Goal: Browse casually: Explore the website without a specific task or goal

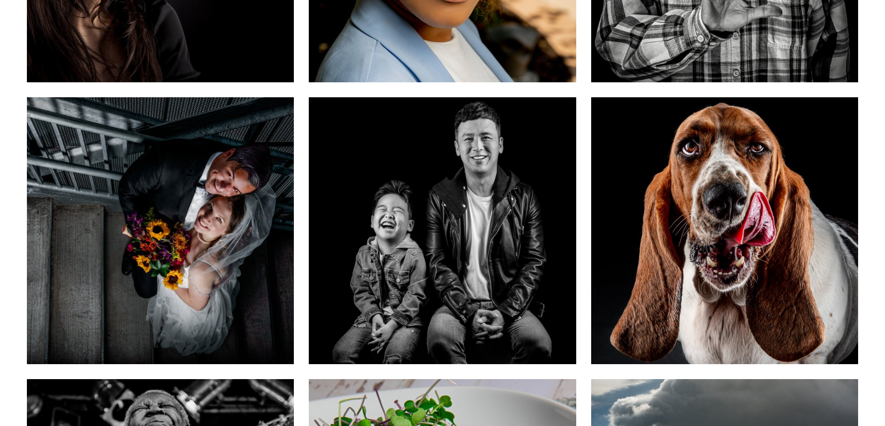
scroll to position [316, 0]
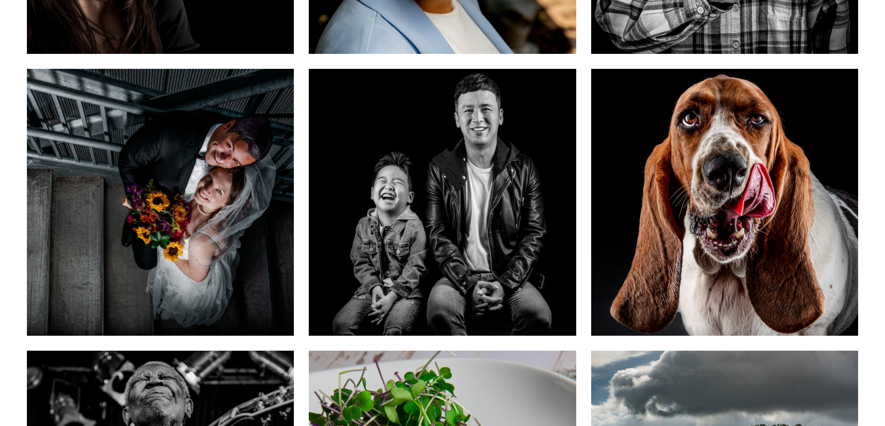
click at [702, 216] on div "Doggie Portraits" at bounding box center [724, 252] width 267 height 168
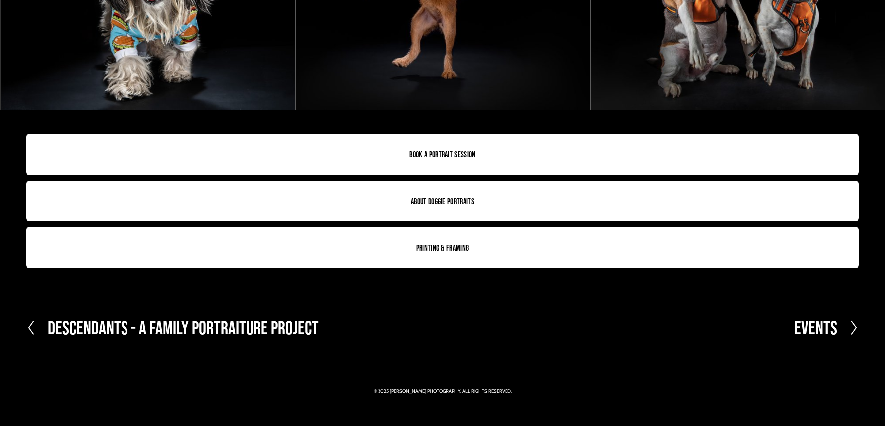
scroll to position [2490, 0]
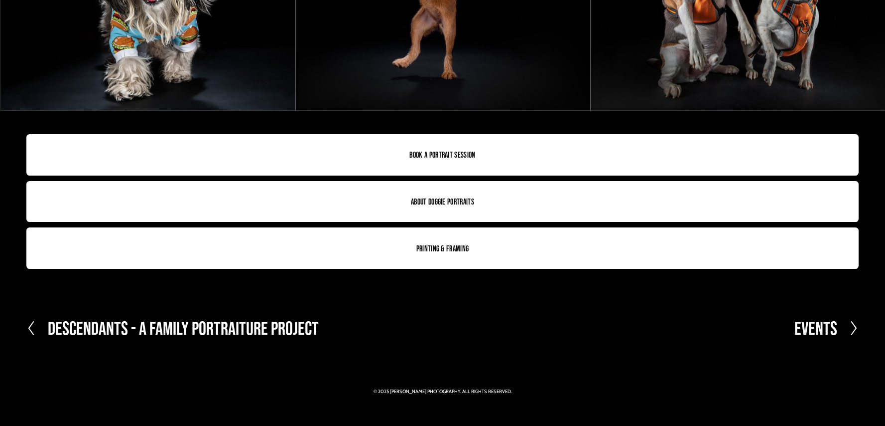
click at [457, 149] on link "Book a Portrait Session" at bounding box center [442, 154] width 832 height 41
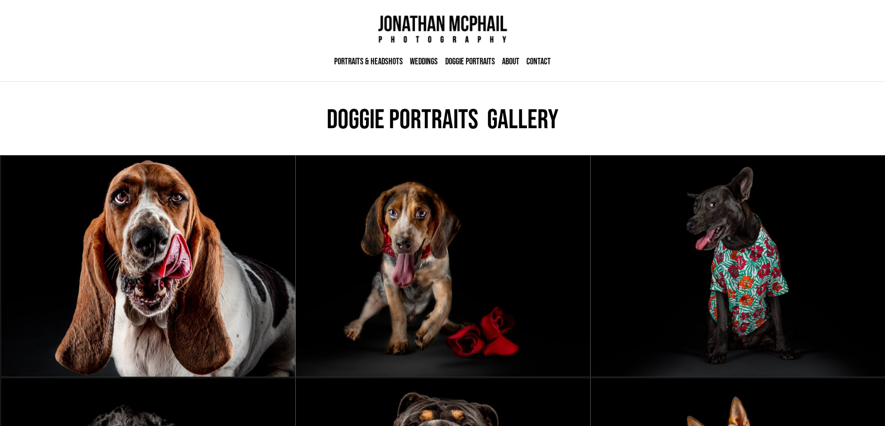
click at [0, 0] on link "Studio & Lifestyle Portraits" at bounding box center [0, 0] width 0 height 0
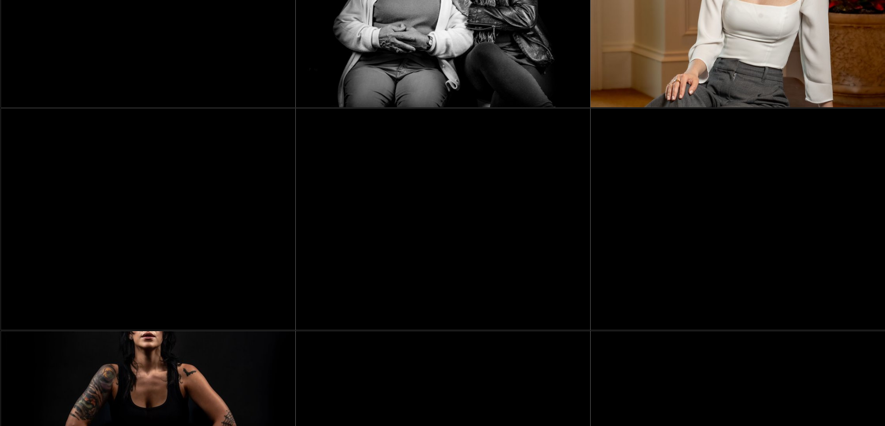
scroll to position [965, 0]
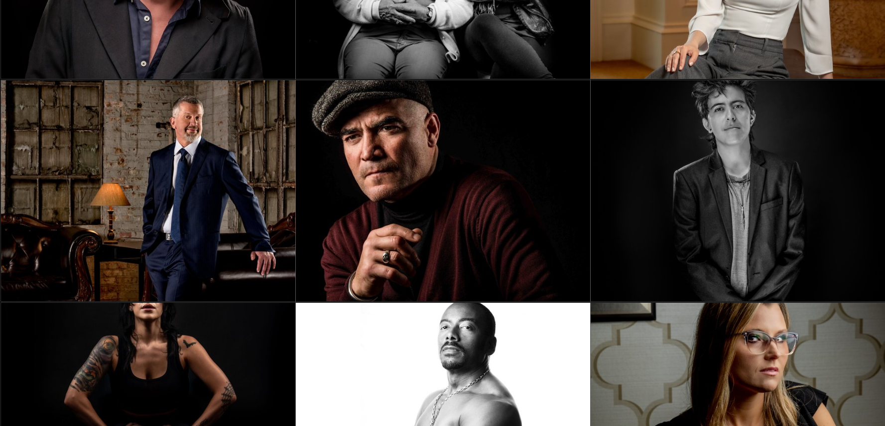
click at [441, 200] on img at bounding box center [443, 190] width 294 height 221
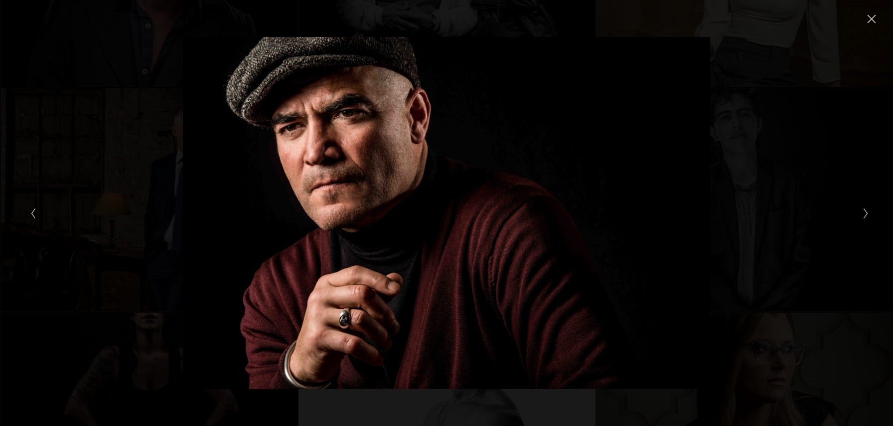
click at [861, 217] on button "Next Slide" at bounding box center [863, 213] width 6 height 12
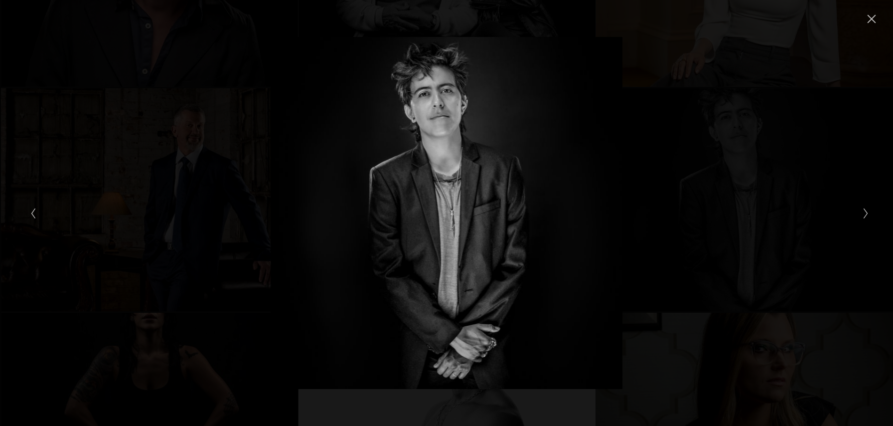
click at [861, 217] on button "Next Slide" at bounding box center [863, 213] width 6 height 12
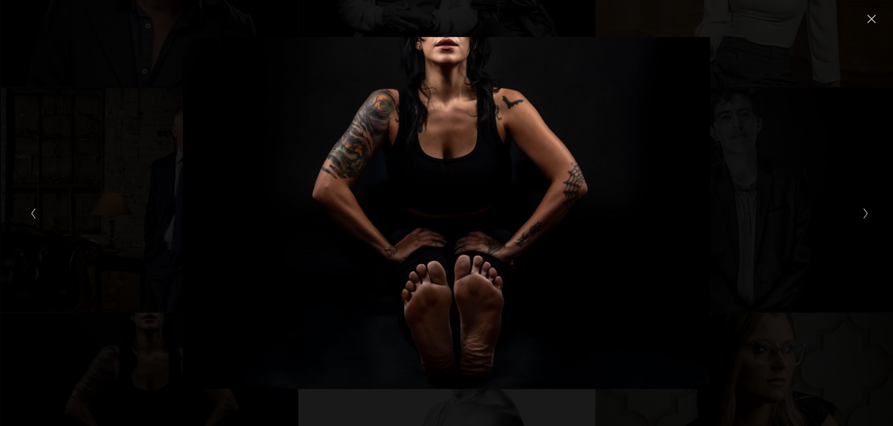
click at [861, 217] on button "Next Slide" at bounding box center [863, 213] width 6 height 12
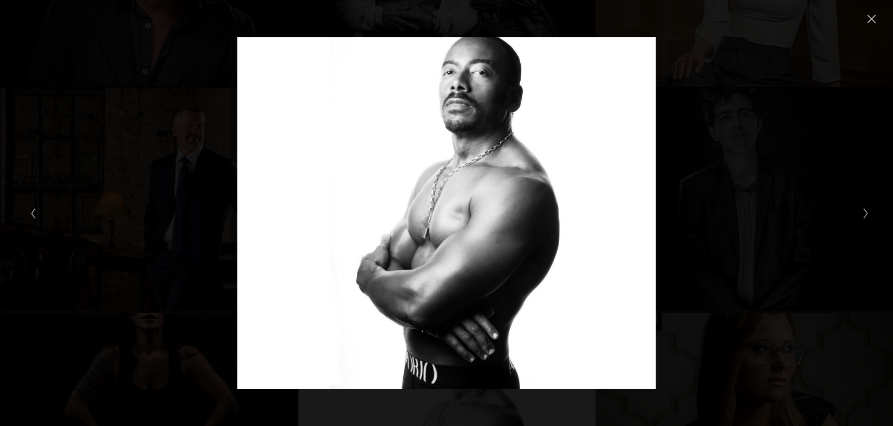
click at [861, 217] on button "Next Slide" at bounding box center [863, 213] width 6 height 12
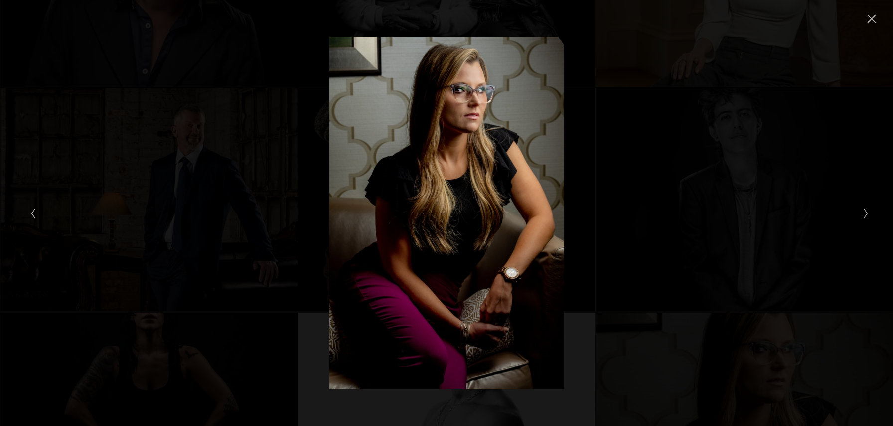
click at [861, 217] on button "Next Slide" at bounding box center [863, 213] width 6 height 12
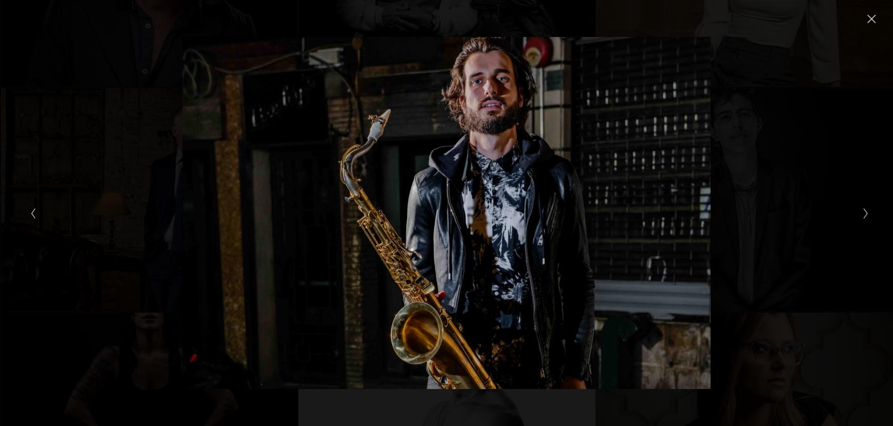
click at [861, 217] on button "Next Slide" at bounding box center [863, 213] width 6 height 12
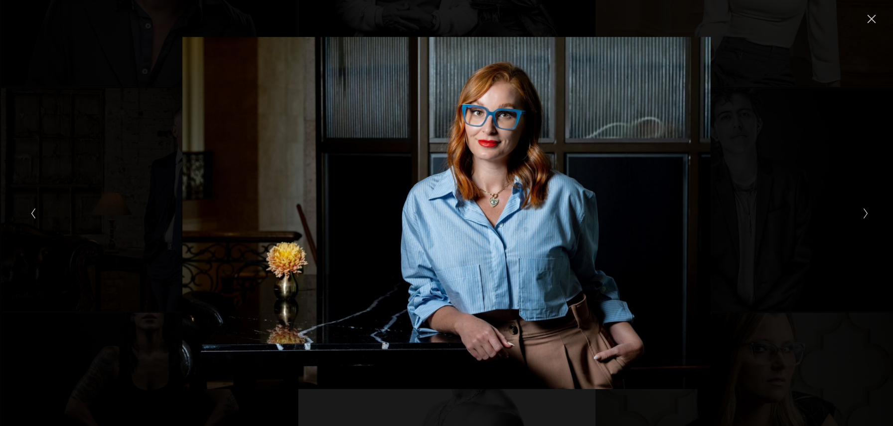
click at [861, 217] on button "Next Slide" at bounding box center [863, 213] width 6 height 12
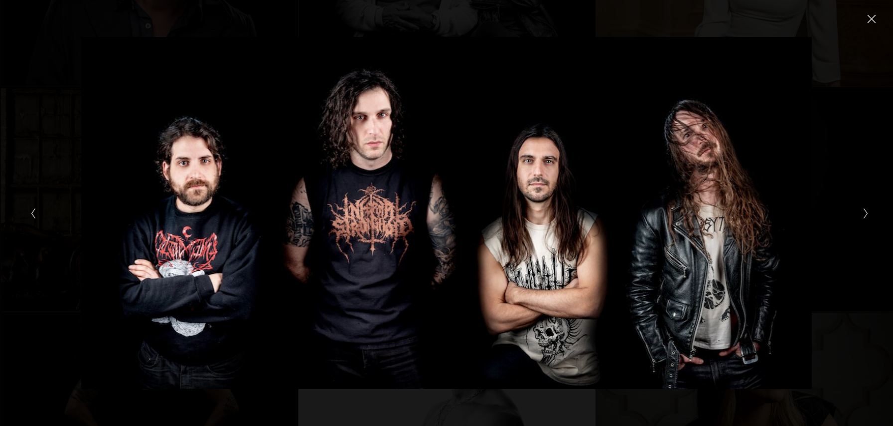
click at [861, 217] on button "Next Slide" at bounding box center [863, 213] width 6 height 12
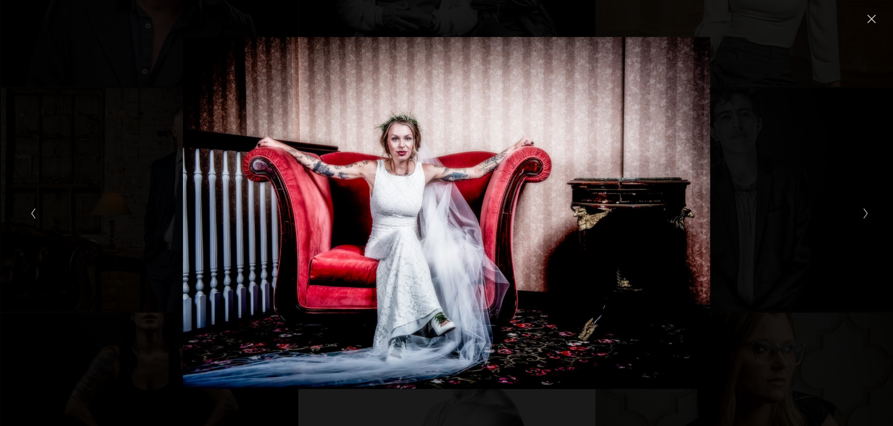
click at [861, 217] on button "Next Slide" at bounding box center [863, 213] width 6 height 12
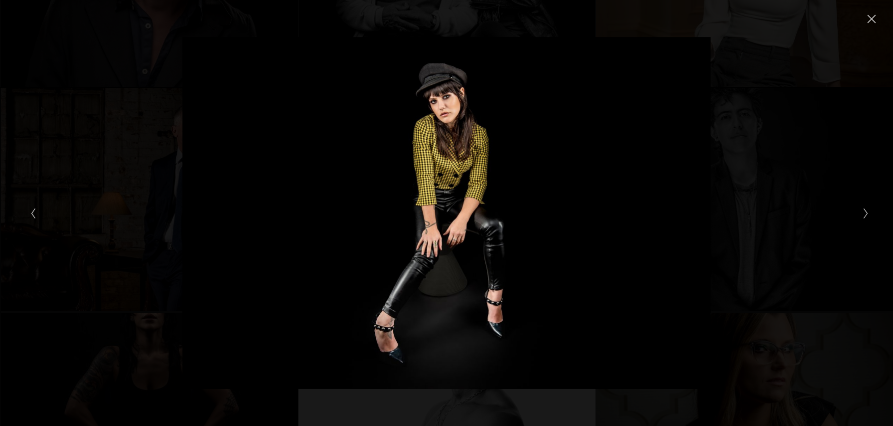
click at [861, 217] on button "Next Slide" at bounding box center [863, 213] width 6 height 12
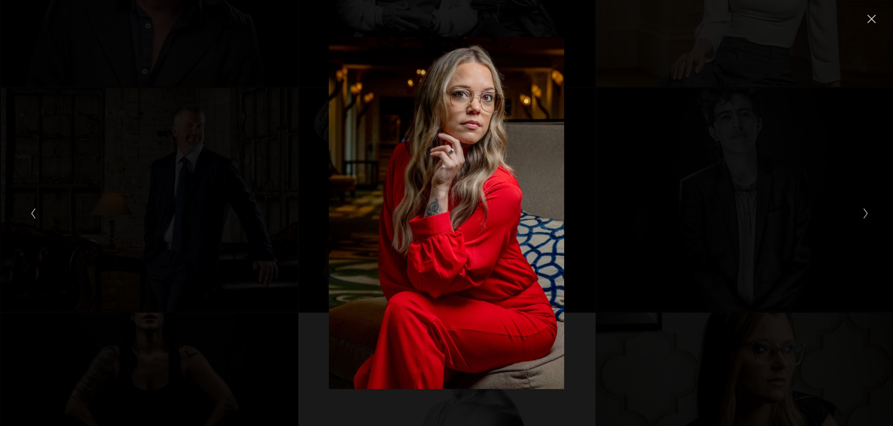
click at [861, 217] on button "Next Slide" at bounding box center [863, 213] width 6 height 12
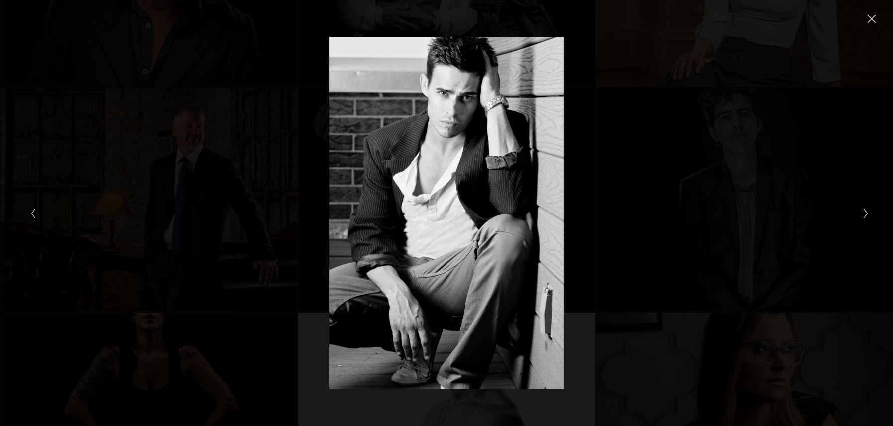
click at [861, 217] on button "Next Slide" at bounding box center [863, 213] width 6 height 12
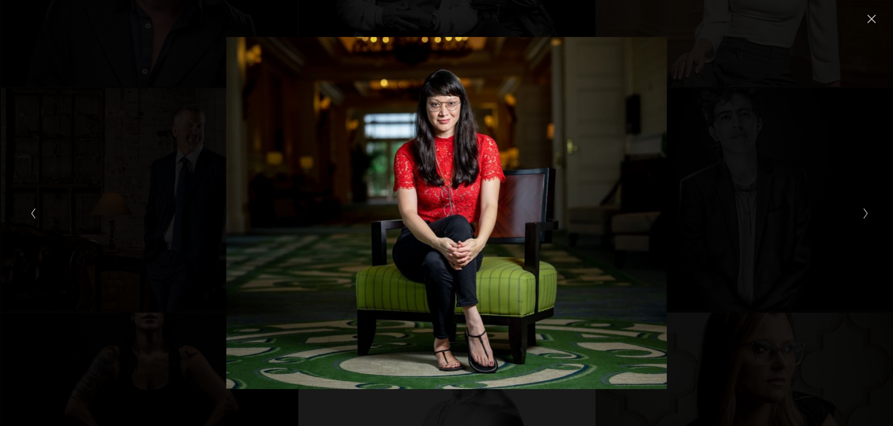
click at [861, 217] on button "Next Slide" at bounding box center [863, 213] width 6 height 12
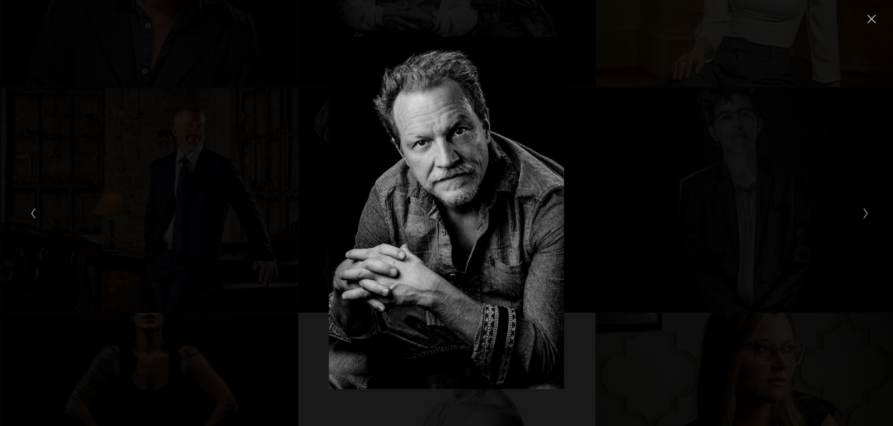
click at [861, 217] on button "Next Slide" at bounding box center [863, 213] width 6 height 12
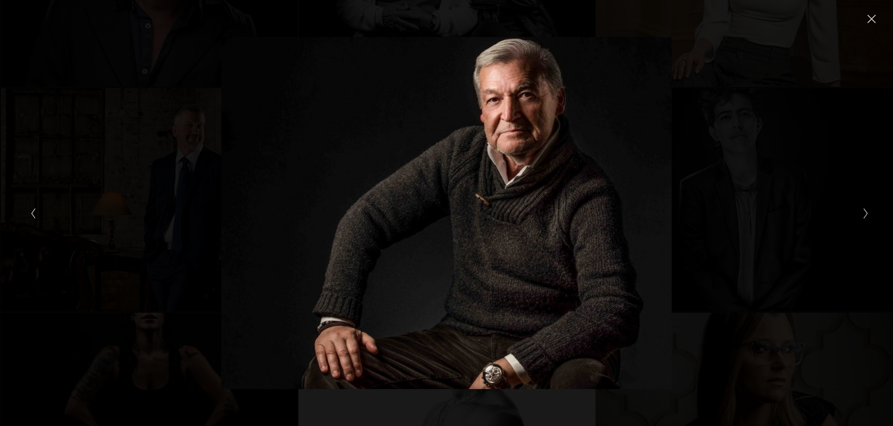
click at [861, 217] on button "Next Slide" at bounding box center [863, 213] width 6 height 12
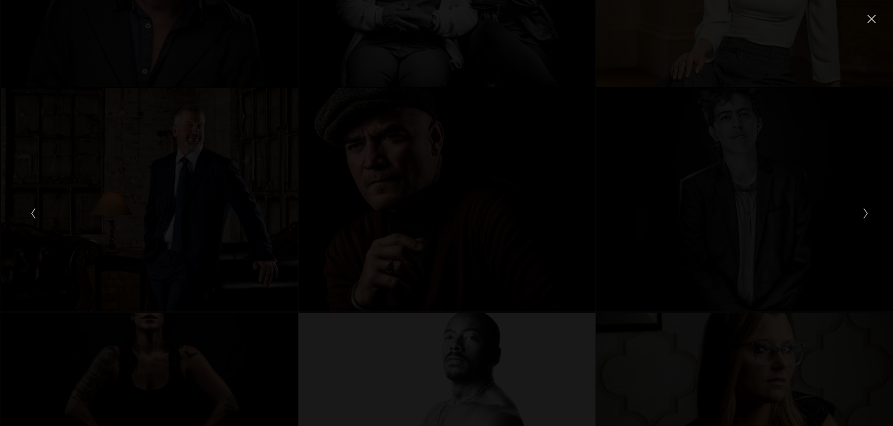
click at [861, 217] on button "Next Slide" at bounding box center [863, 213] width 6 height 12
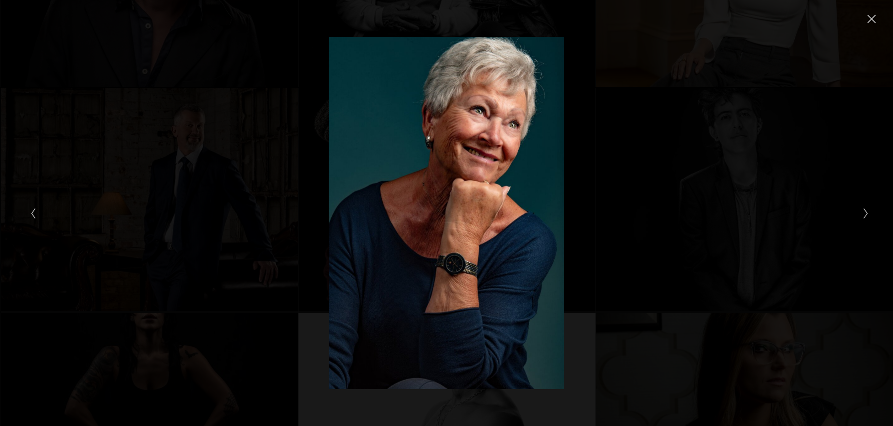
click at [861, 217] on button "Next Slide" at bounding box center [863, 213] width 6 height 12
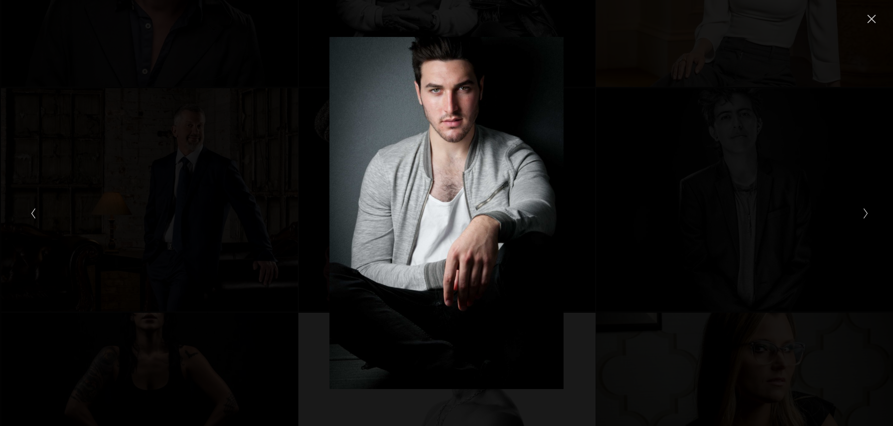
click at [861, 217] on button "Next Slide" at bounding box center [863, 213] width 6 height 12
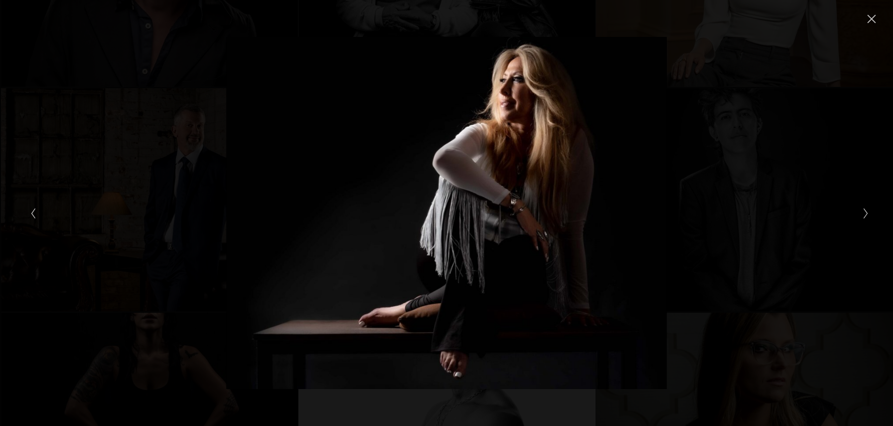
click at [861, 217] on button "Next Slide" at bounding box center [863, 213] width 6 height 12
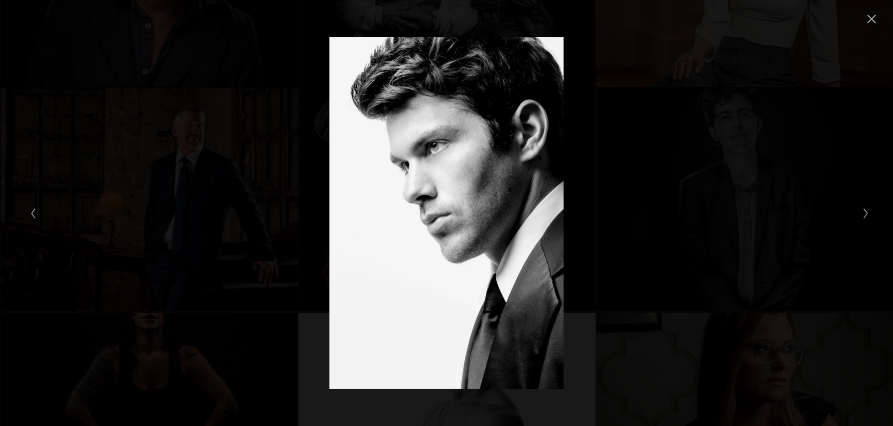
click at [861, 217] on button "Next Slide" at bounding box center [863, 213] width 6 height 12
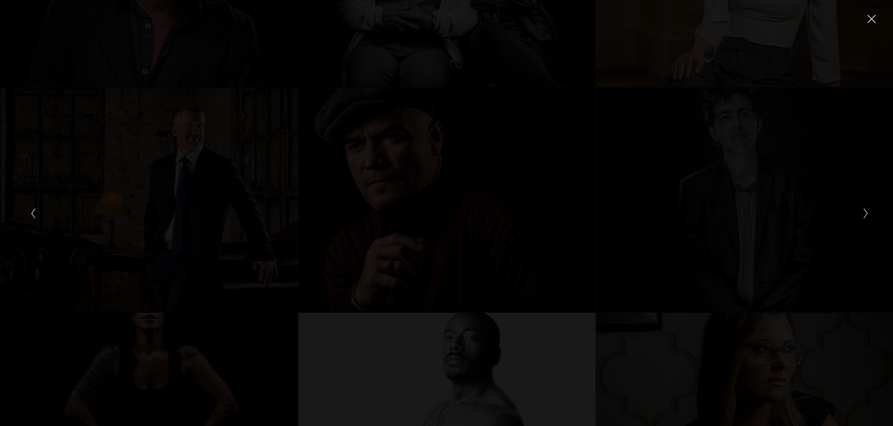
click at [861, 217] on button "Next Slide" at bounding box center [863, 213] width 6 height 12
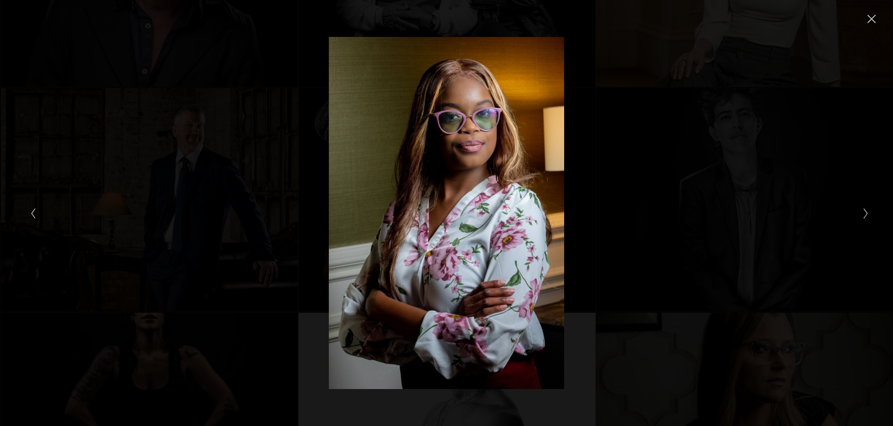
click at [861, 217] on button "Next Slide" at bounding box center [863, 213] width 6 height 12
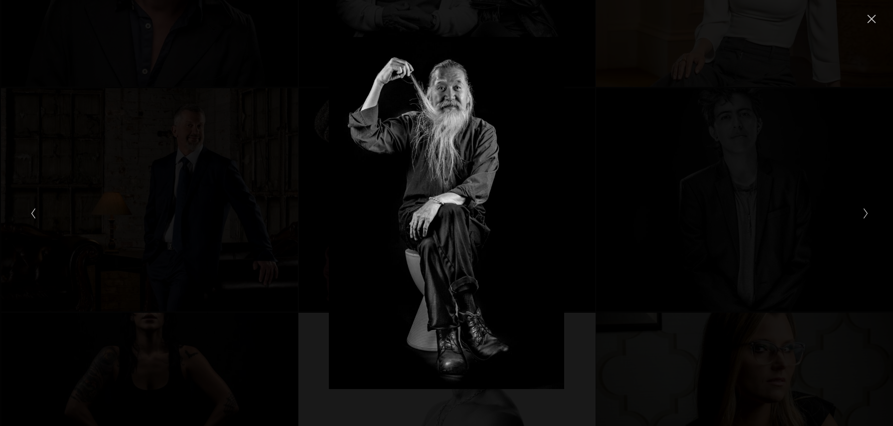
click at [861, 217] on button "Next Slide" at bounding box center [863, 213] width 6 height 12
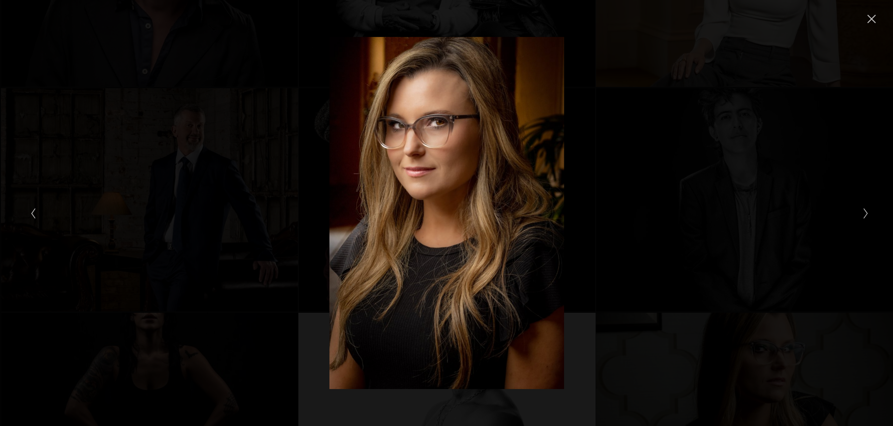
click at [861, 217] on button "Next Slide" at bounding box center [863, 213] width 6 height 12
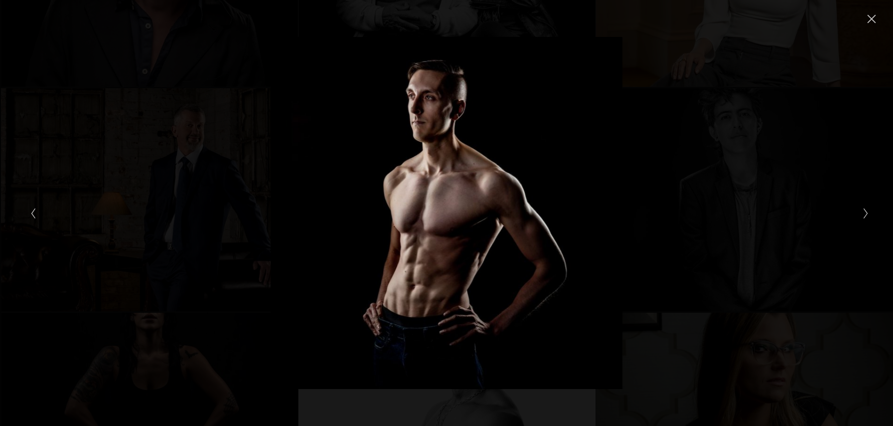
click at [861, 217] on button "Next Slide" at bounding box center [863, 213] width 6 height 12
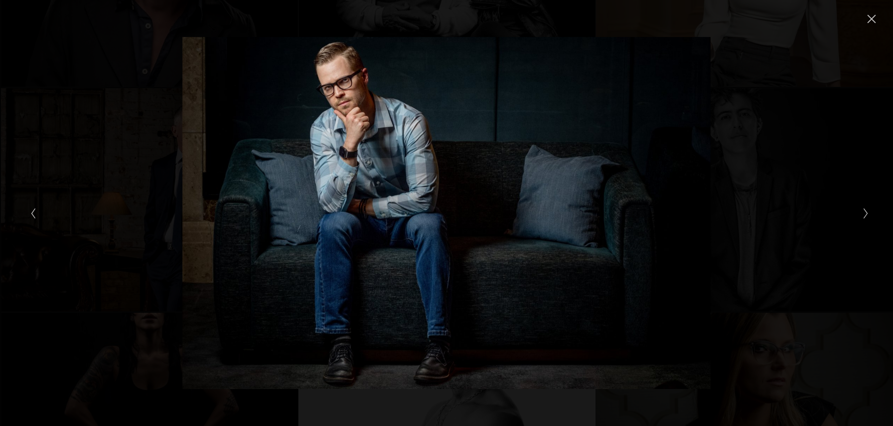
click at [861, 217] on button "Next Slide" at bounding box center [863, 213] width 6 height 12
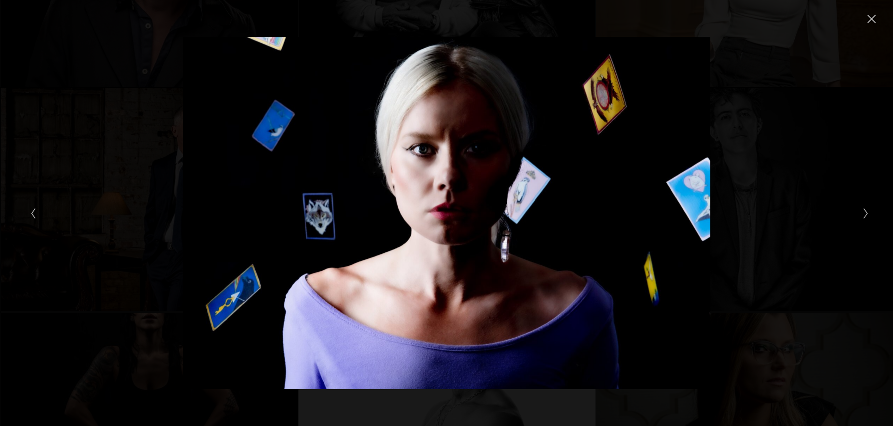
click at [861, 217] on button "Next Slide" at bounding box center [863, 213] width 6 height 12
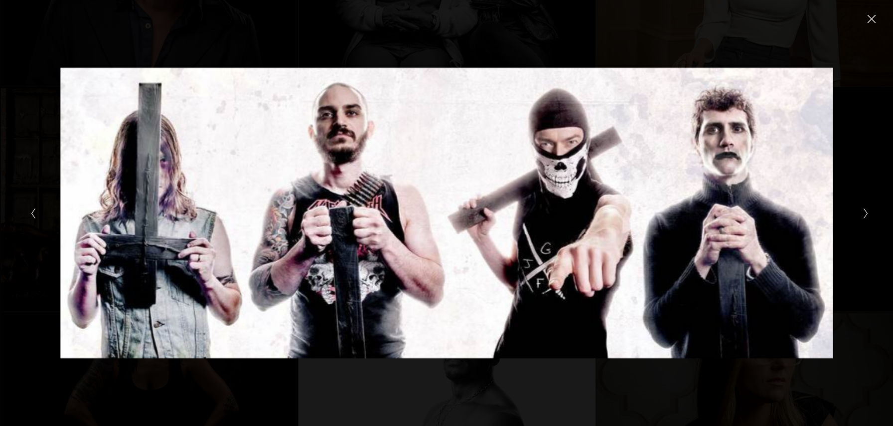
click at [861, 217] on button "Next Slide" at bounding box center [863, 213] width 6 height 12
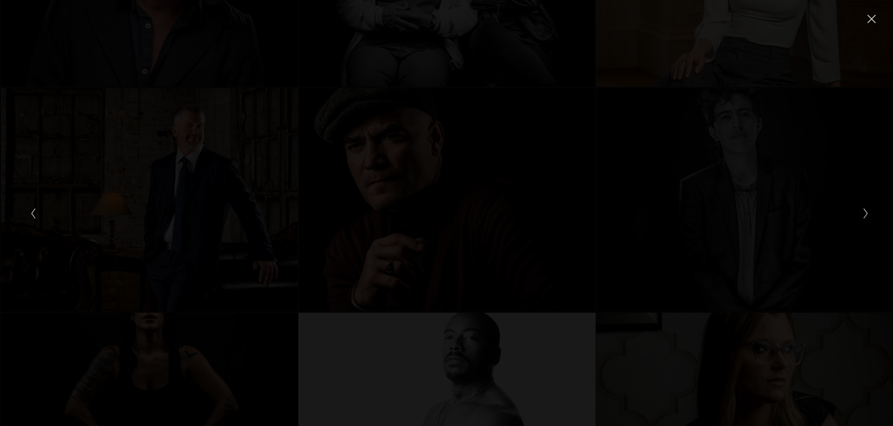
click at [861, 217] on button "Next Slide" at bounding box center [863, 213] width 6 height 12
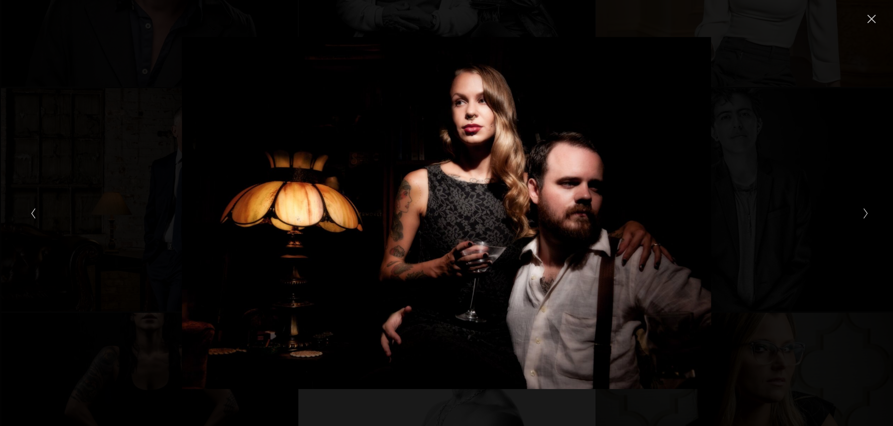
click at [861, 217] on button "Next Slide" at bounding box center [863, 213] width 6 height 12
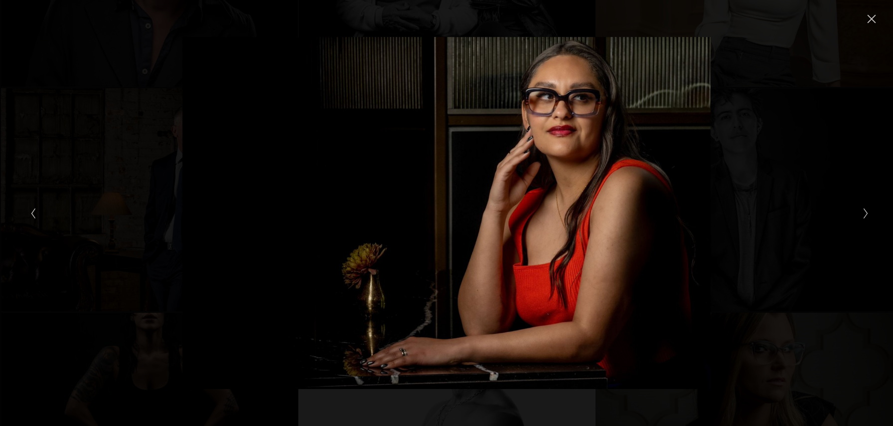
click at [873, 19] on icon "Close" at bounding box center [872, 19] width 10 height 10
